Goal: Task Accomplishment & Management: Manage account settings

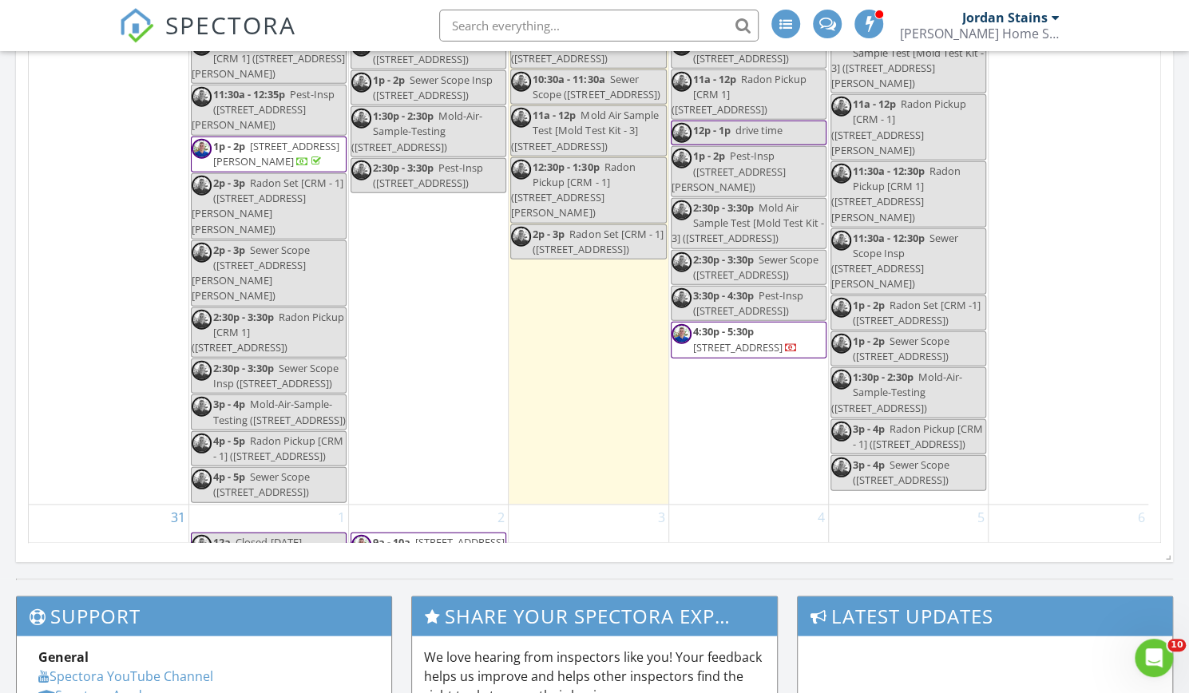
scroll to position [1318, 1213]
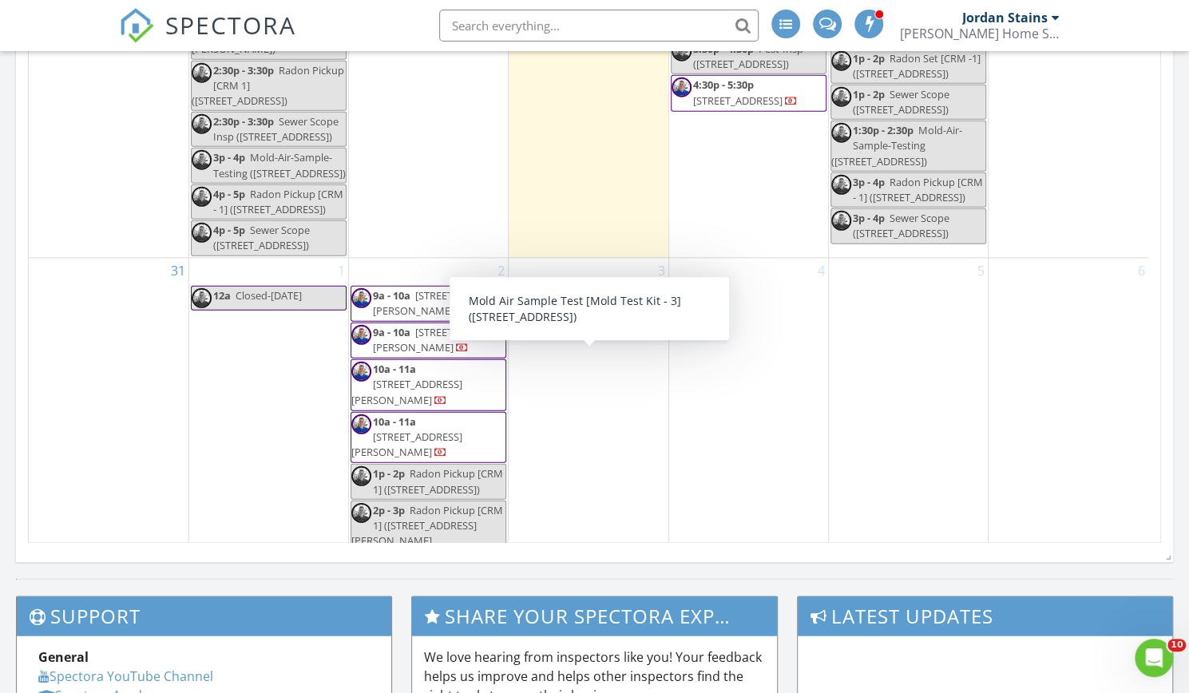
scroll to position [2532, 0]
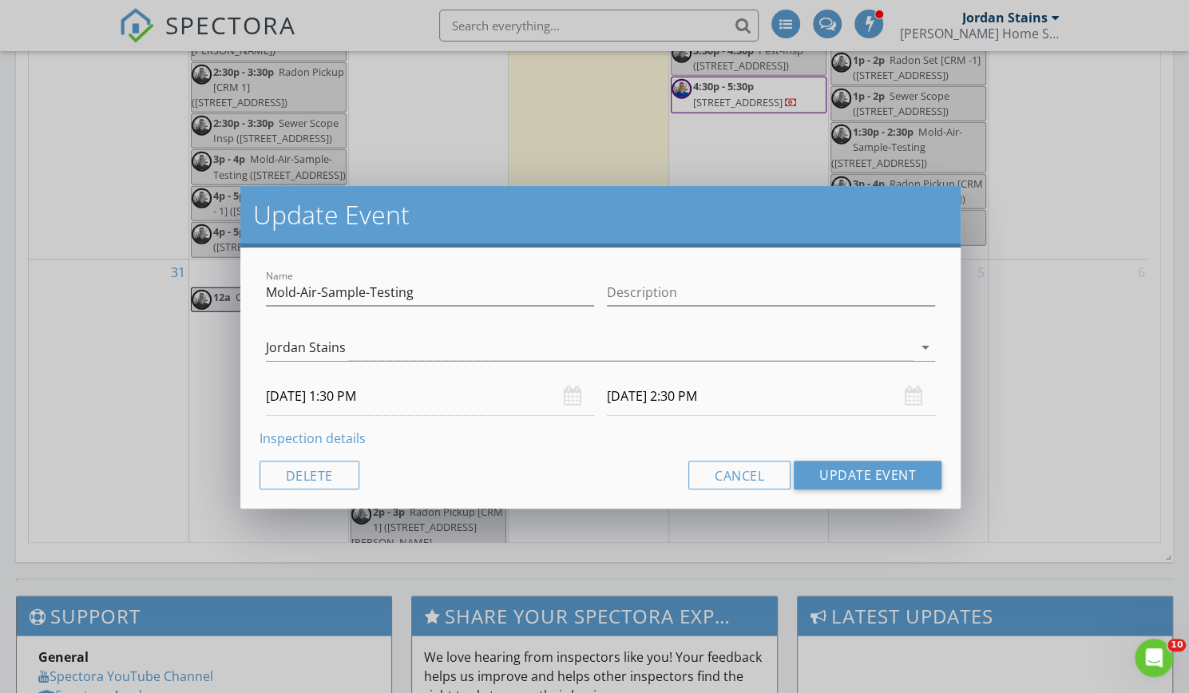
click at [344, 440] on link "Inspection details" at bounding box center [313, 439] width 106 height 18
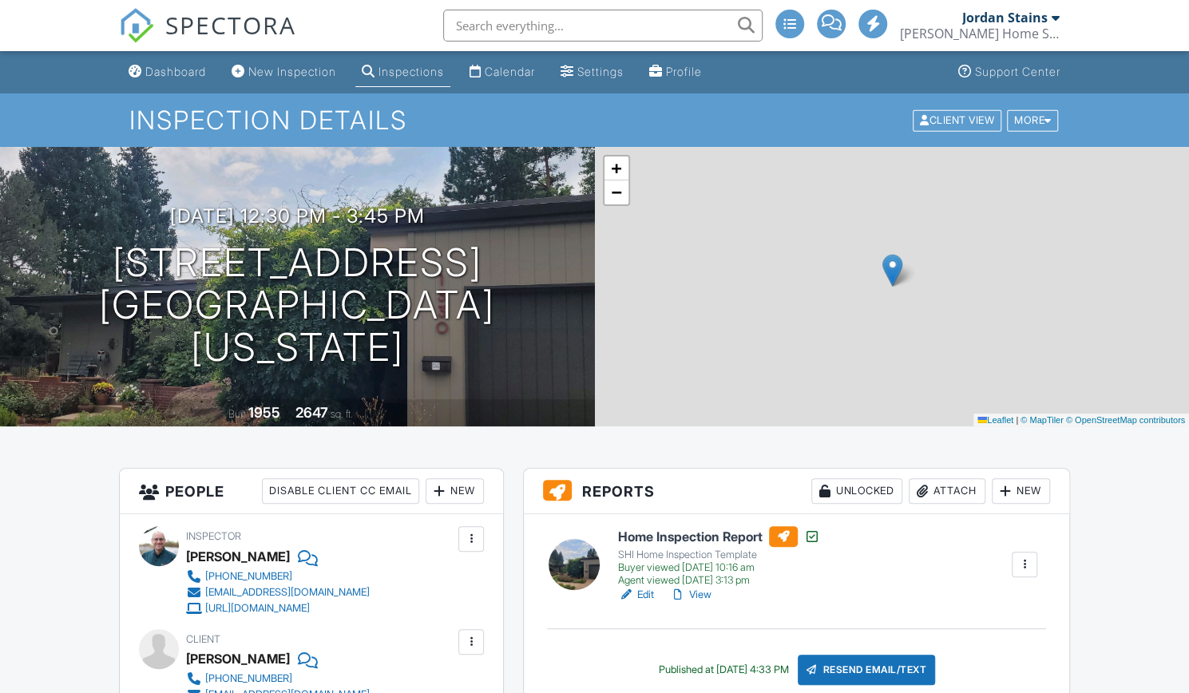
click at [926, 486] on div at bounding box center [922, 491] width 16 height 16
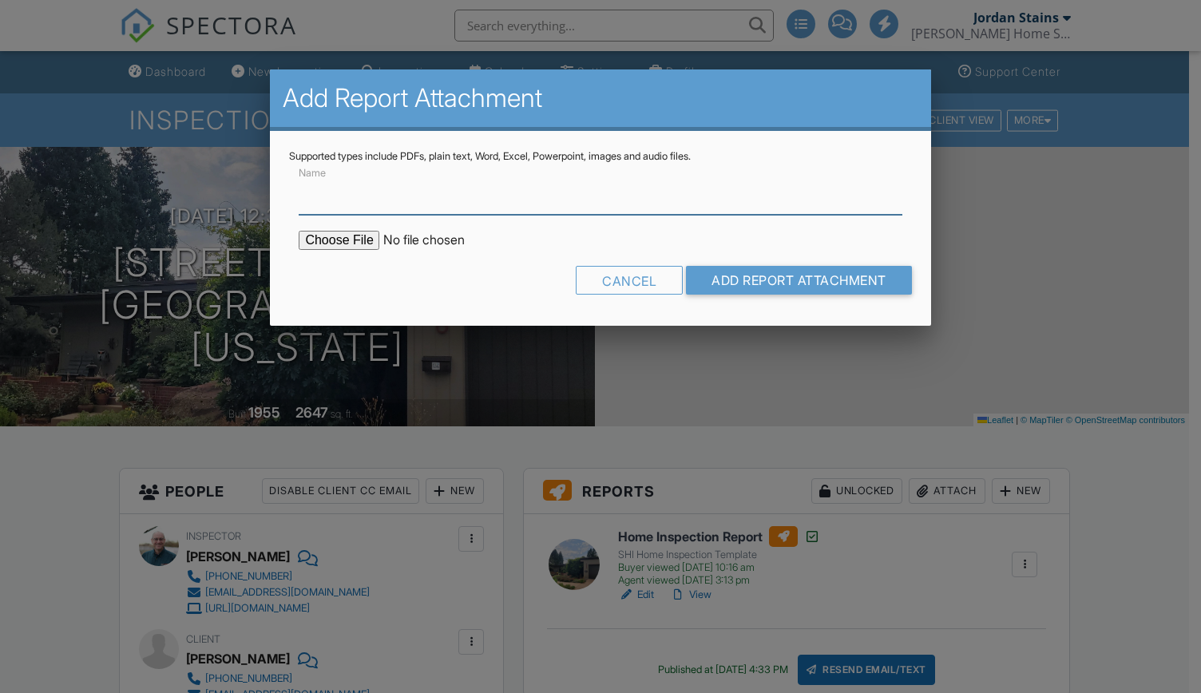
click at [412, 206] on input "Name" at bounding box center [600, 195] width 603 height 39
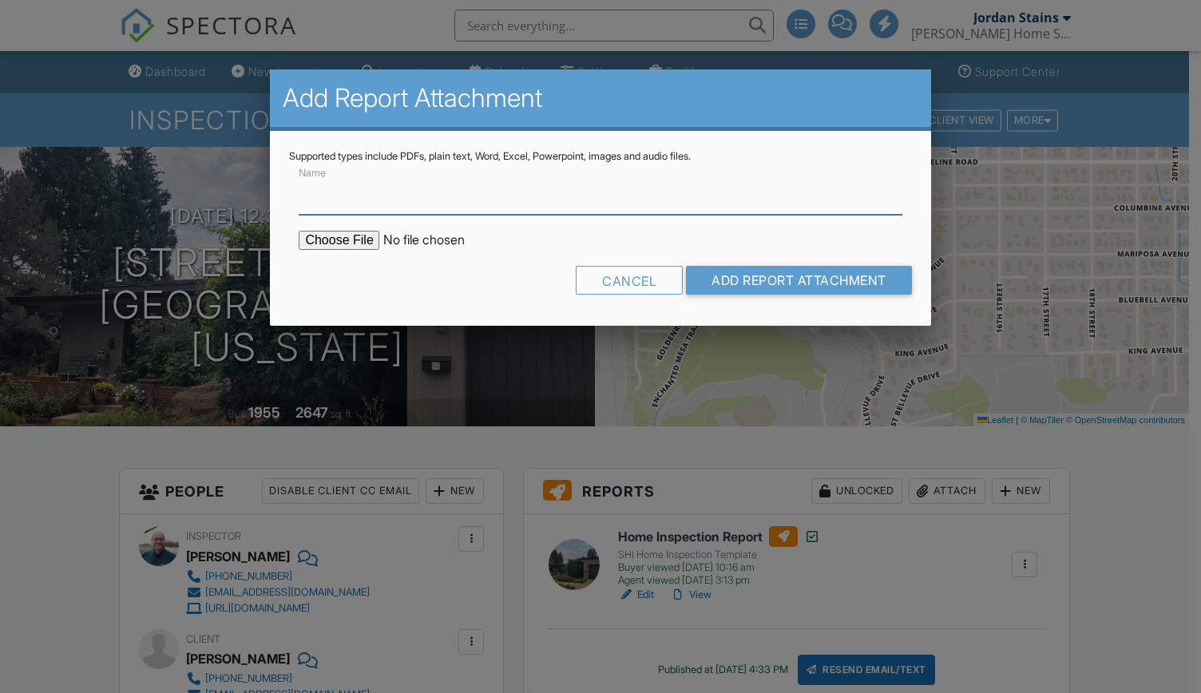
type input "Mold Report"
click at [369, 240] on input "file" at bounding box center [435, 240] width 272 height 19
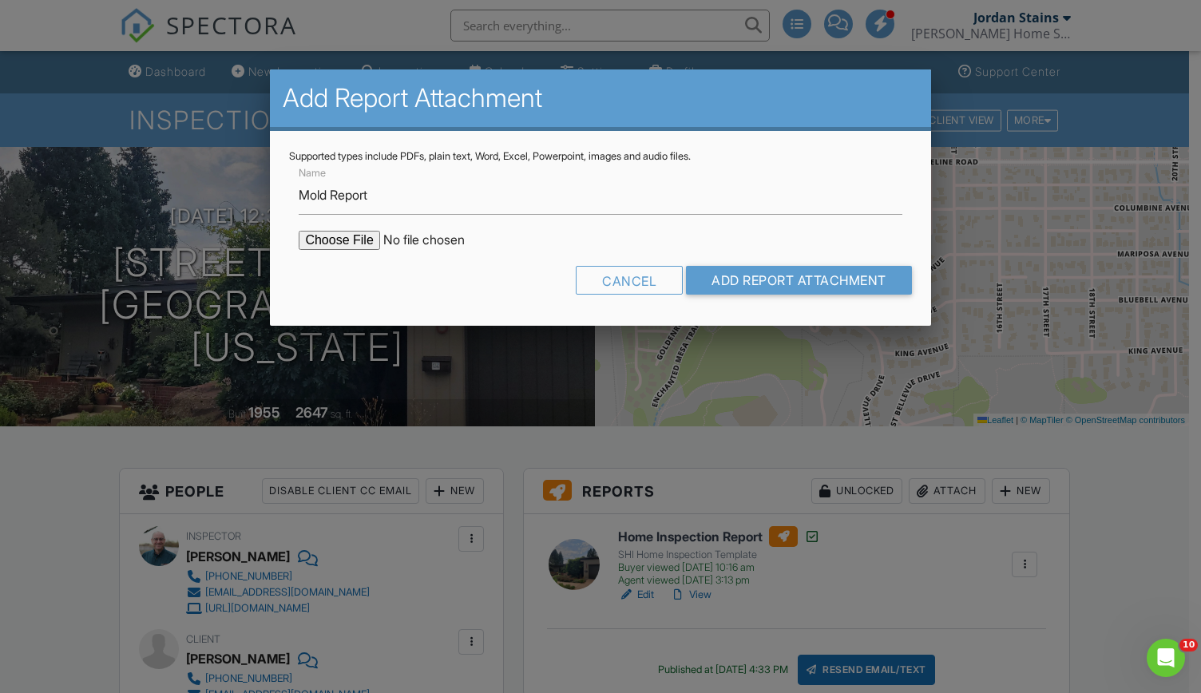
type input "C:\fakepath\[STREET_ADDRESS][GEOGRAPHIC_DATA]pdf"
click at [760, 290] on input "Add Report Attachment" at bounding box center [799, 280] width 226 height 29
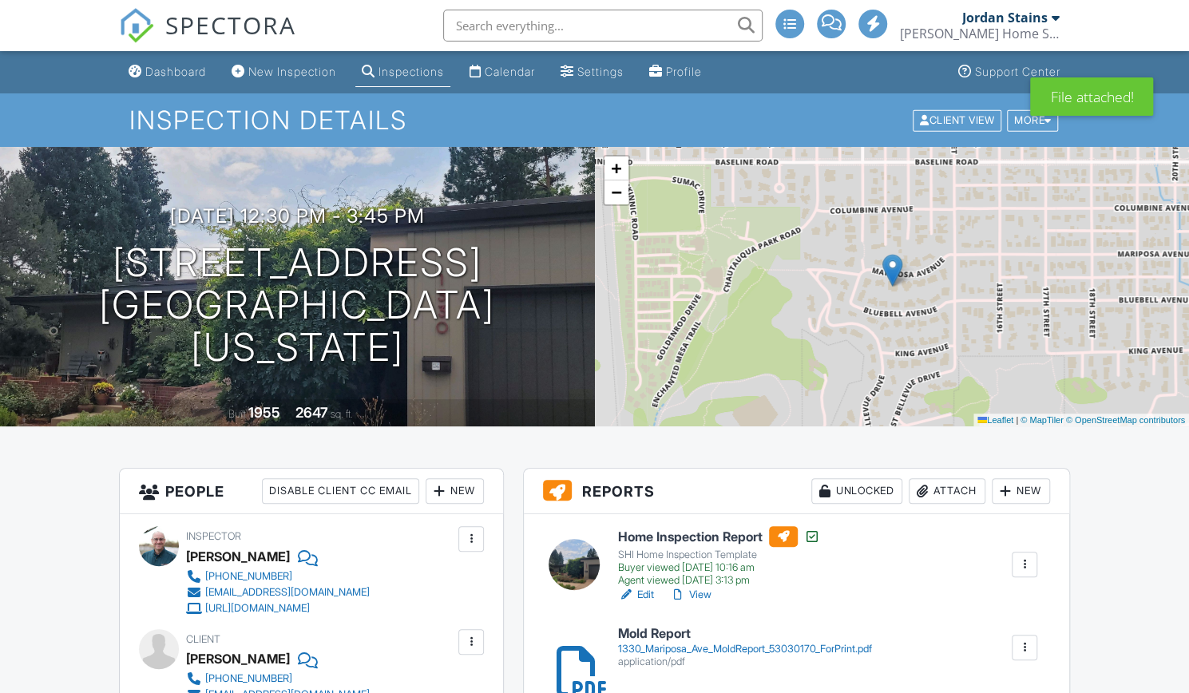
click at [708, 536] on h6 "Home Inspection Report" at bounding box center [719, 536] width 202 height 21
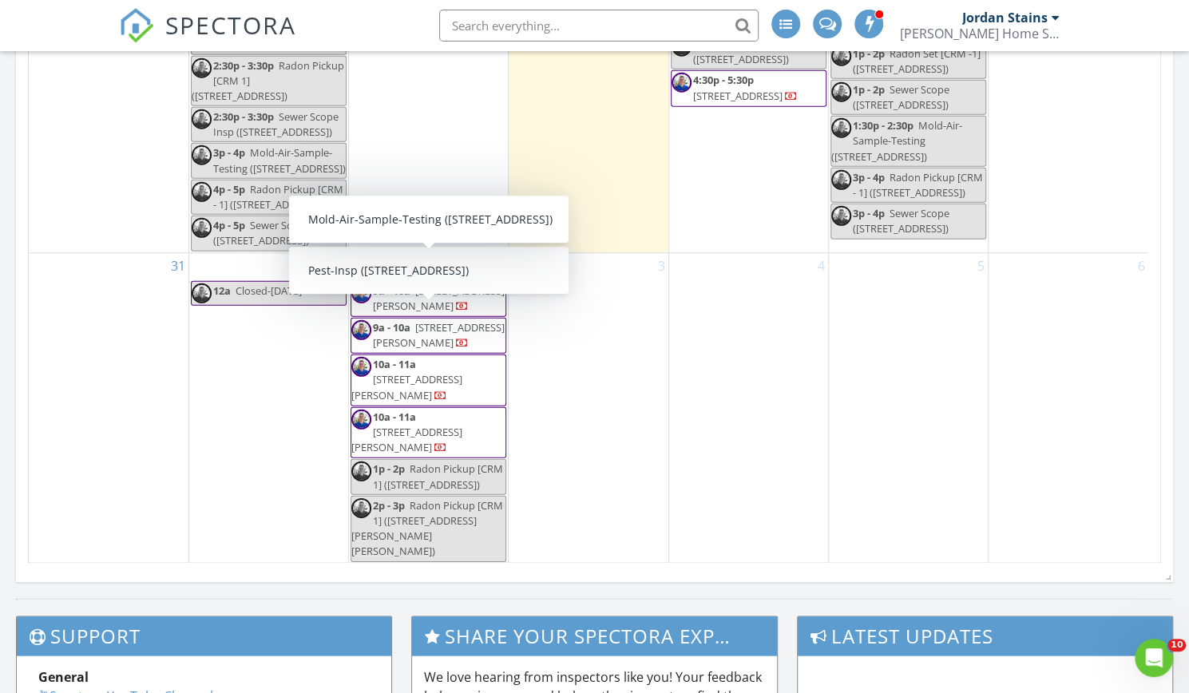
scroll to position [2642, 0]
